Goal: Check status: Check status

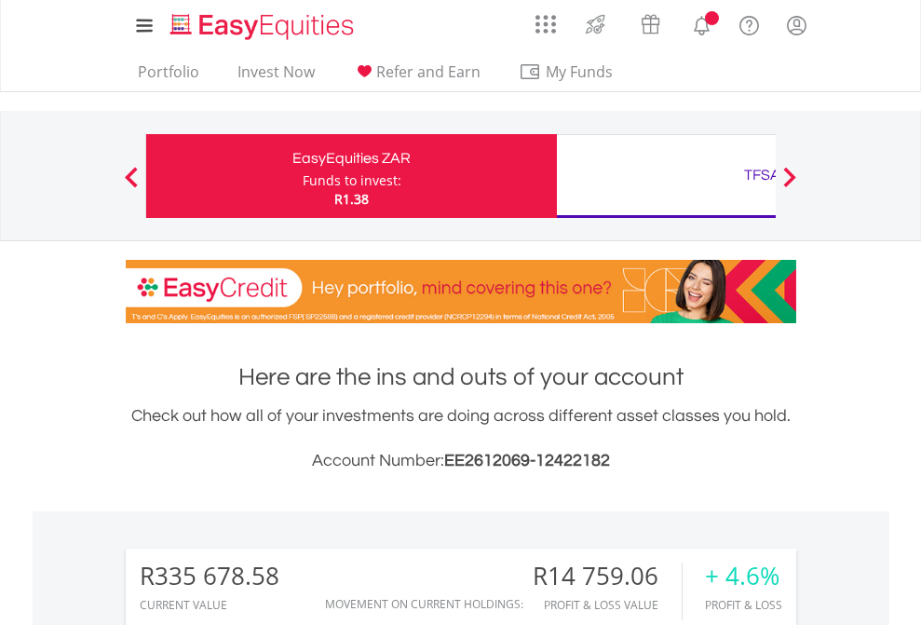
scroll to position [179, 292]
click at [303, 176] on div "Funds to invest:" at bounding box center [352, 180] width 99 height 19
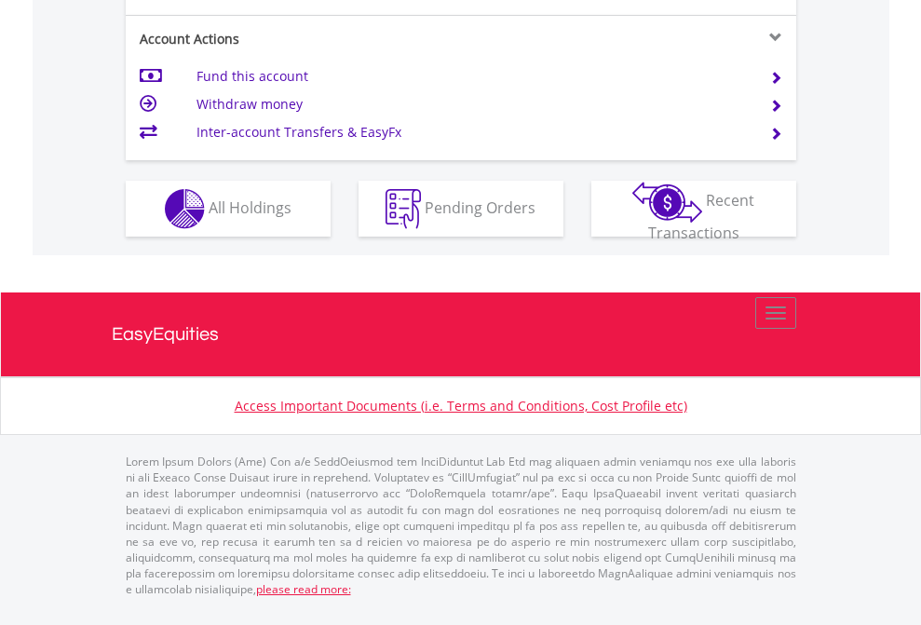
scroll to position [1747, 0]
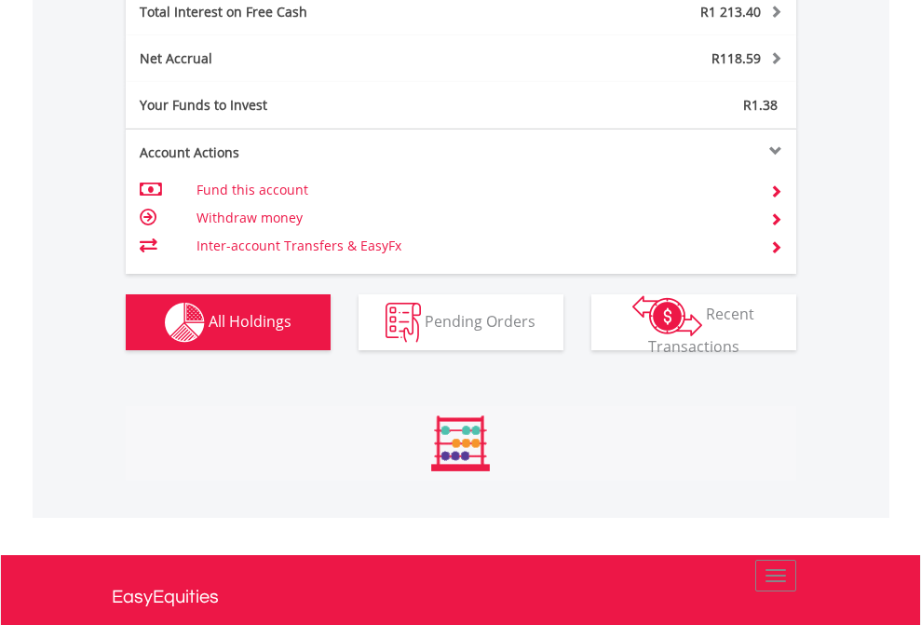
scroll to position [179, 292]
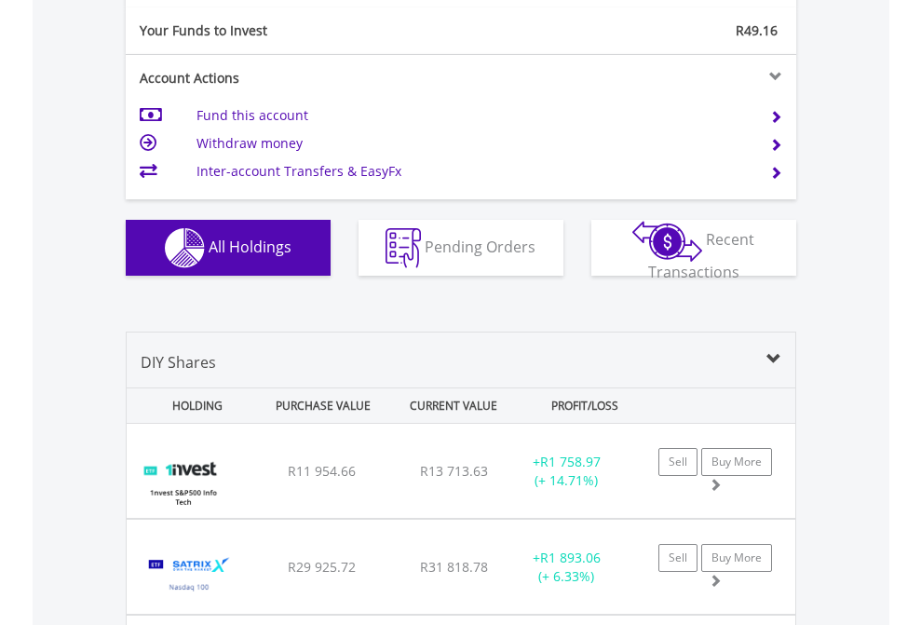
scroll to position [2070, 0]
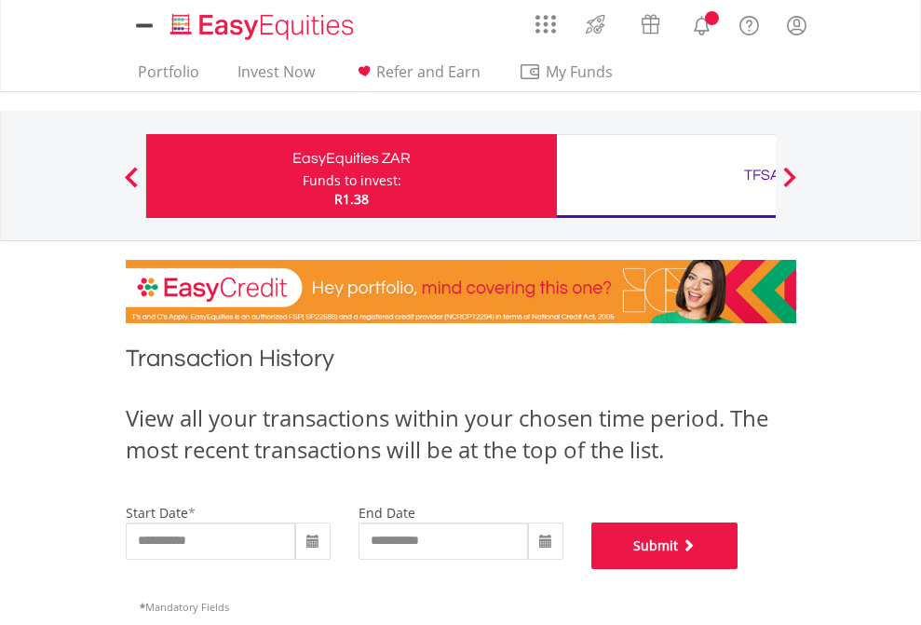
click at [738, 569] on button "Submit" at bounding box center [664, 545] width 147 height 47
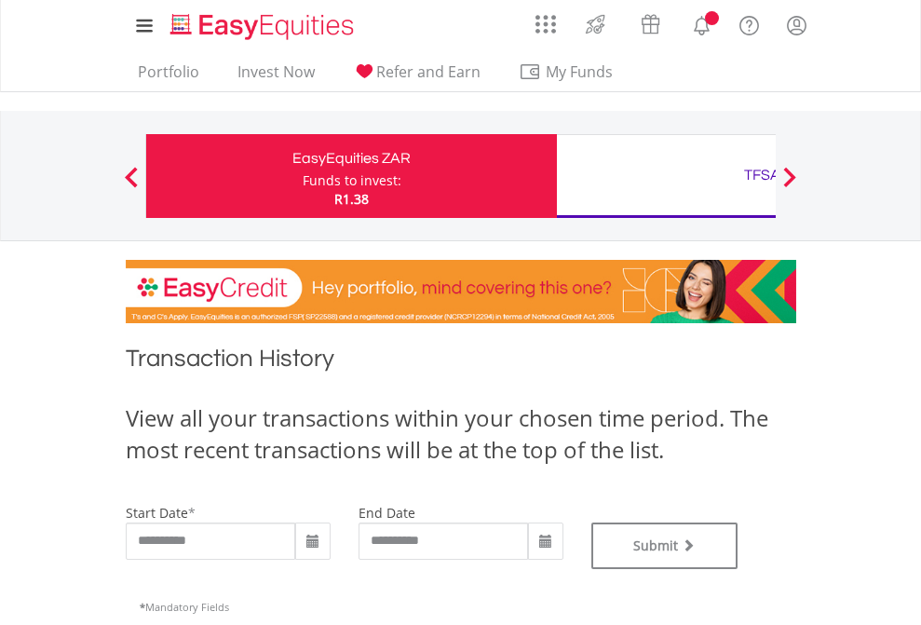
click at [666, 176] on div "TFSA" at bounding box center [762, 175] width 388 height 26
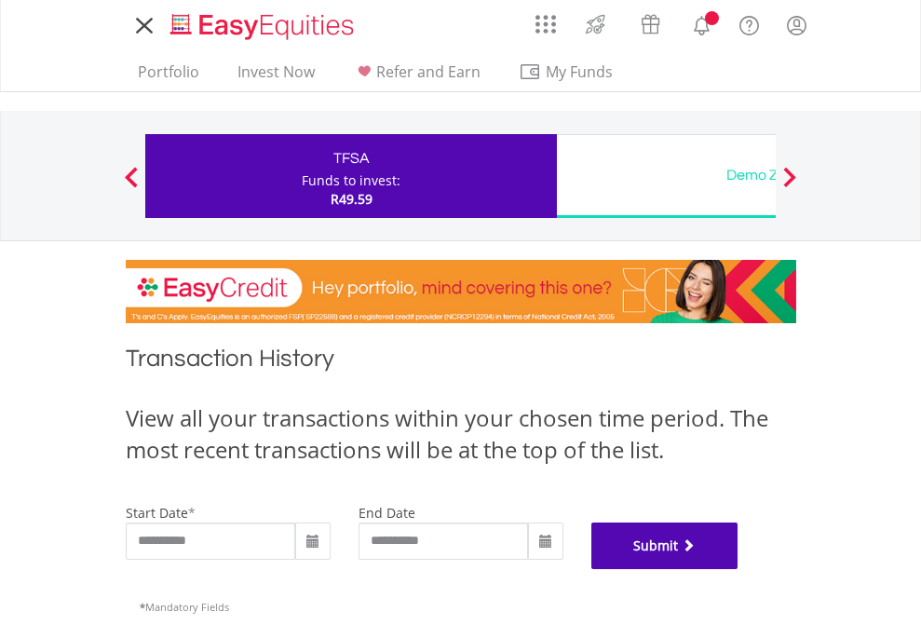
click at [738, 569] on button "Submit" at bounding box center [664, 545] width 147 height 47
